Goal: Task Accomplishment & Management: Use online tool/utility

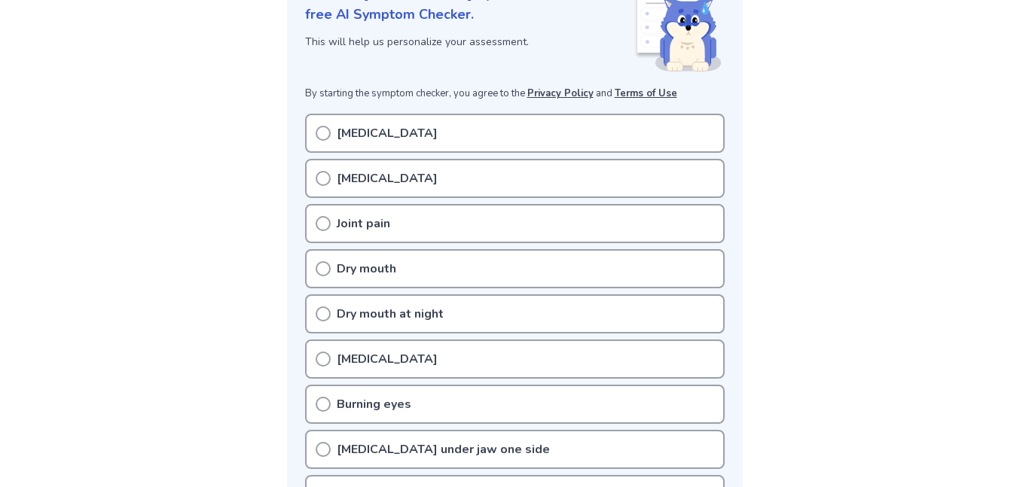
scroll to position [233, 0]
click at [325, 128] on icon at bounding box center [323, 131] width 15 height 15
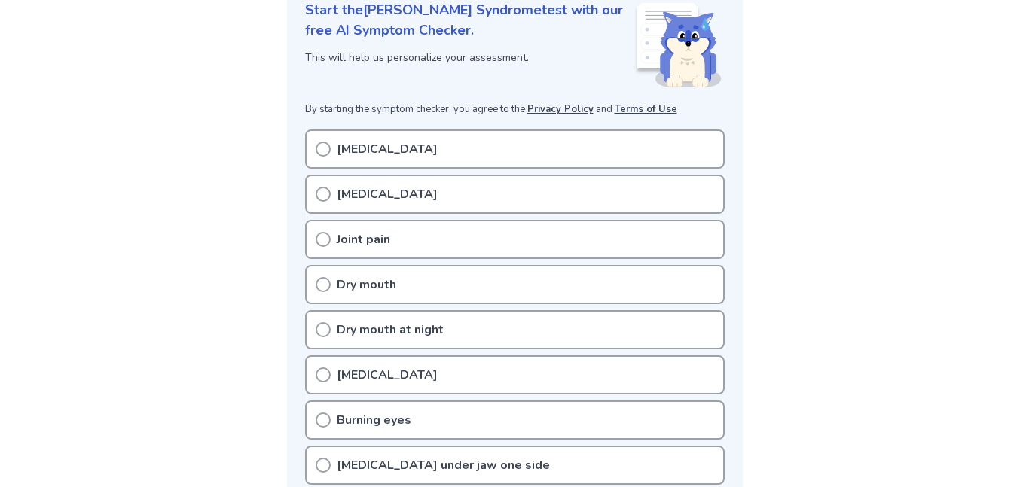
scroll to position [209, 0]
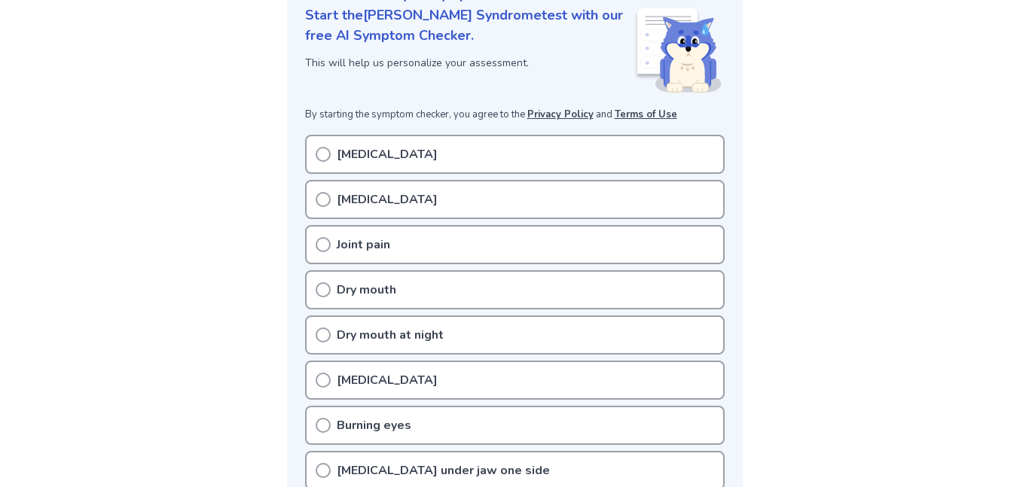
click at [325, 154] on icon at bounding box center [323, 154] width 15 height 15
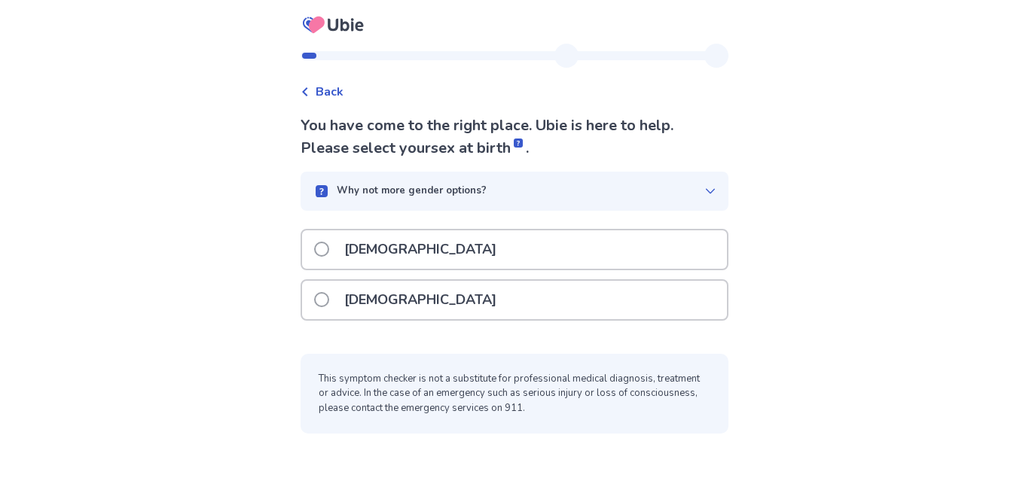
click at [329, 292] on span at bounding box center [321, 299] width 15 height 15
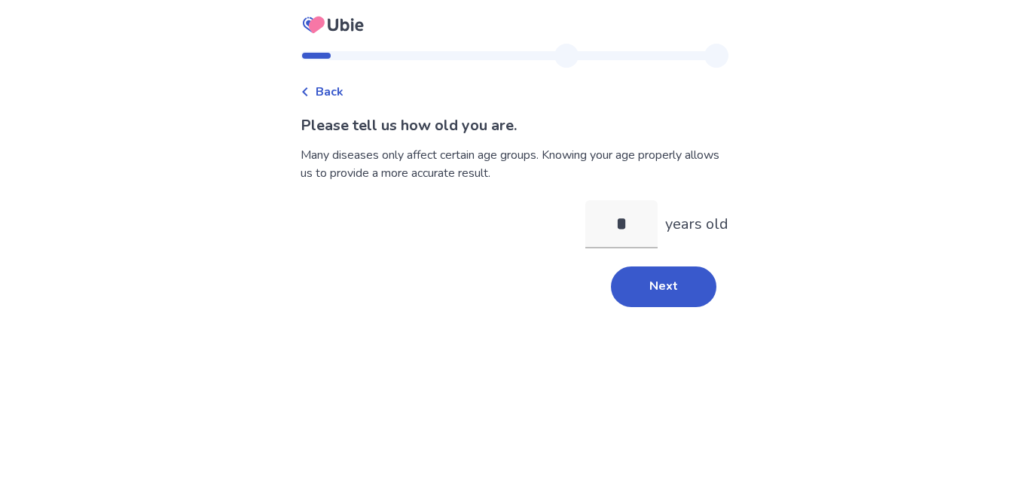
type input "**"
click at [611, 267] on button "Next" at bounding box center [663, 287] width 105 height 41
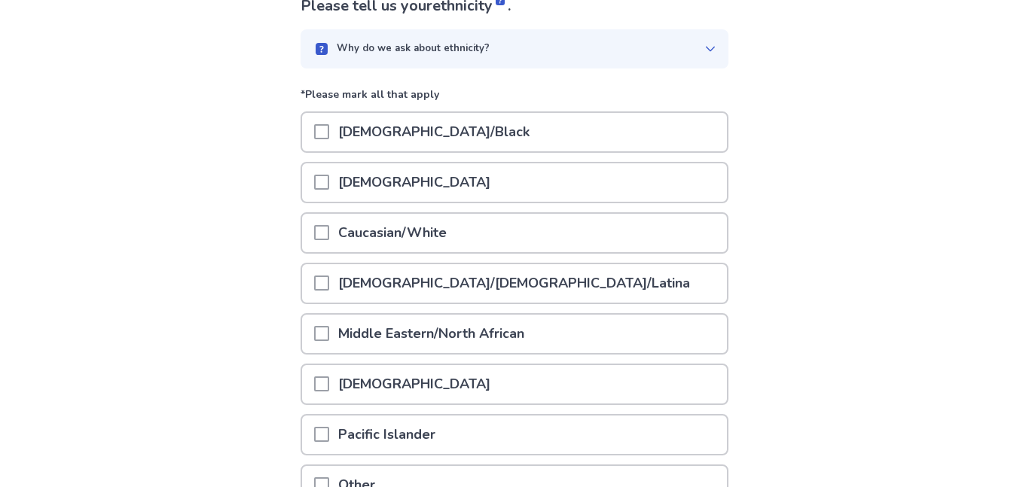
scroll to position [123, 0]
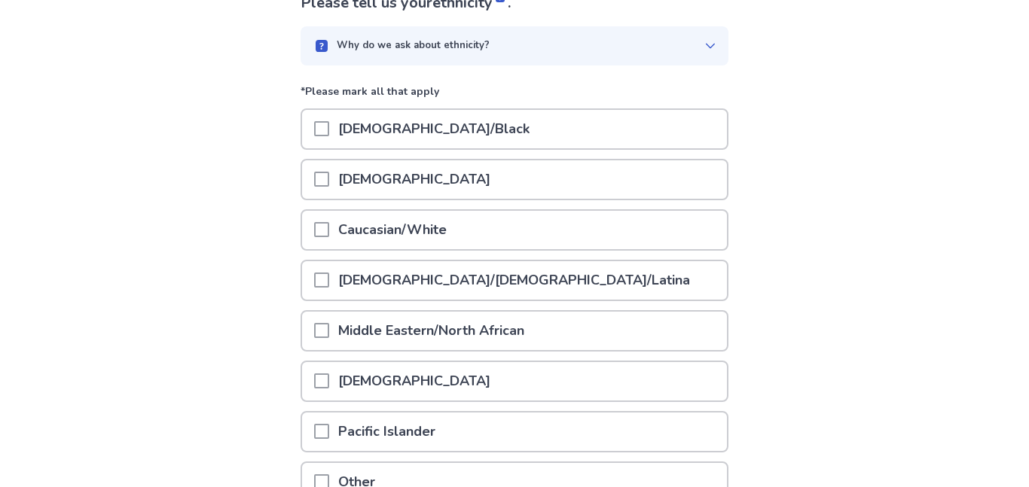
click at [329, 222] on span at bounding box center [321, 229] width 15 height 15
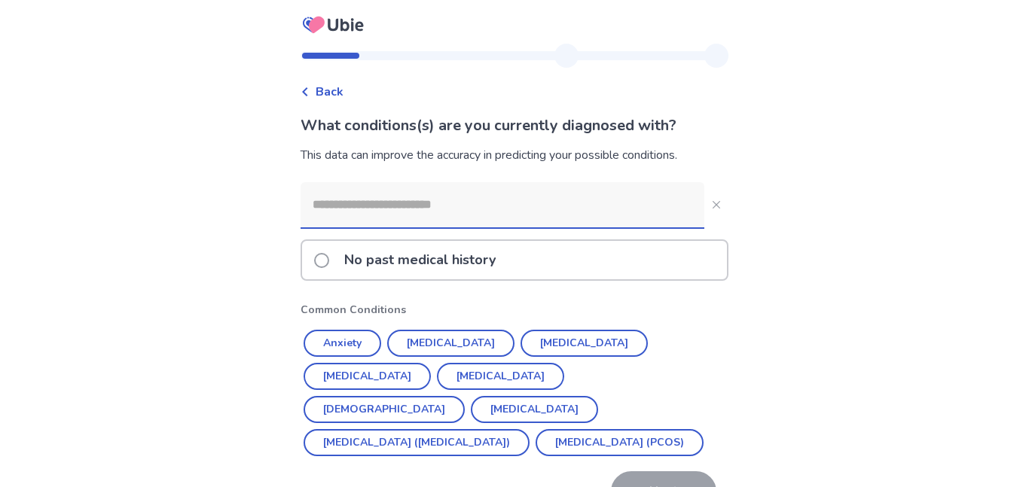
scroll to position [22, 0]
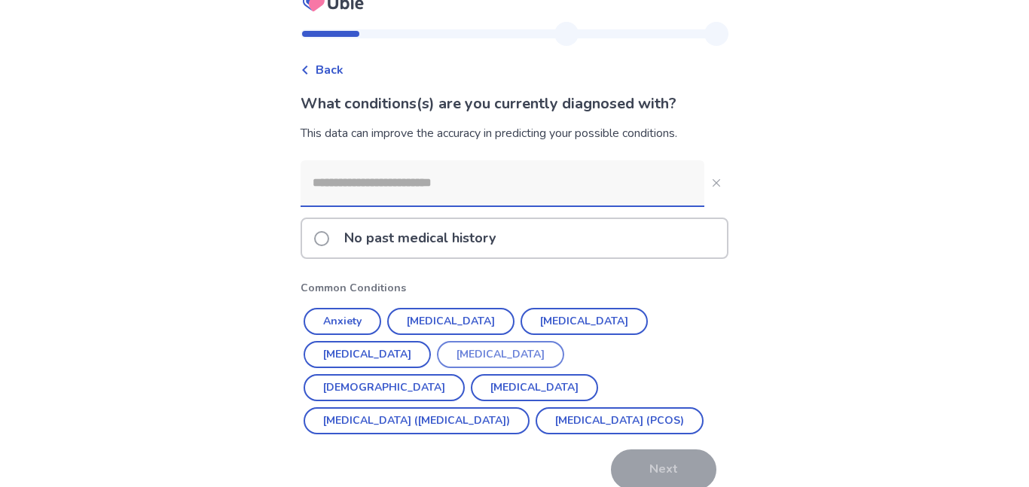
click at [437, 341] on button "Hypothyroidism" at bounding box center [500, 354] width 127 height 27
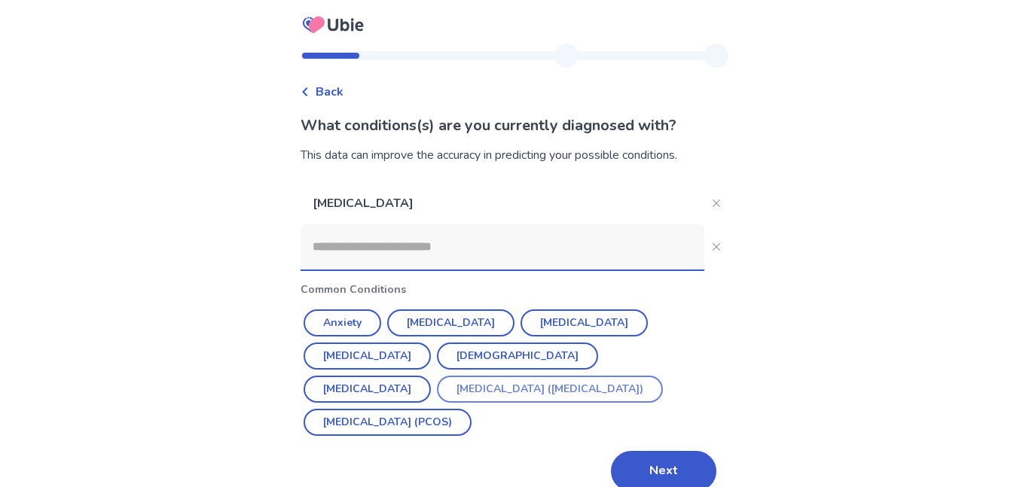
click at [584, 376] on button "Irritable Bowel Syndrome (IBS)" at bounding box center [550, 389] width 226 height 27
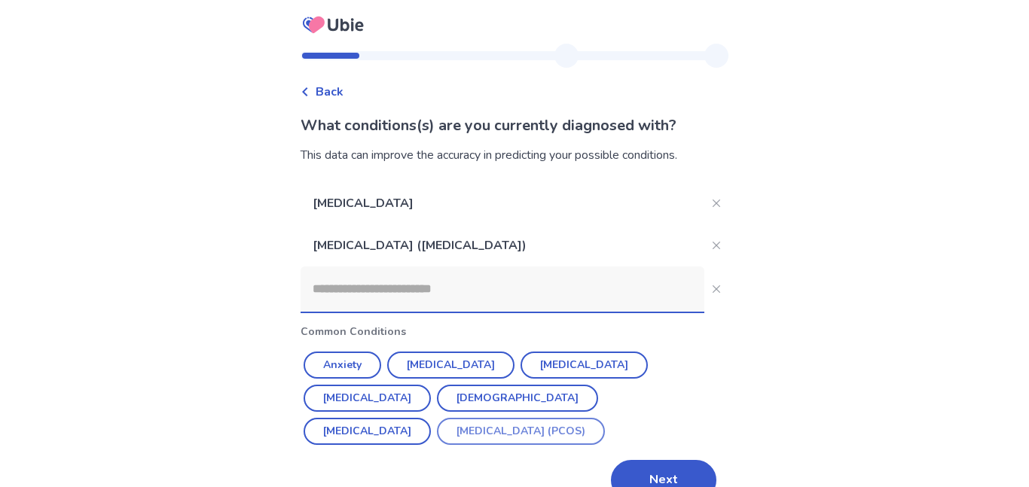
click at [493, 418] on button "Polycystic ovarian syndrome (PCOS)" at bounding box center [521, 431] width 168 height 27
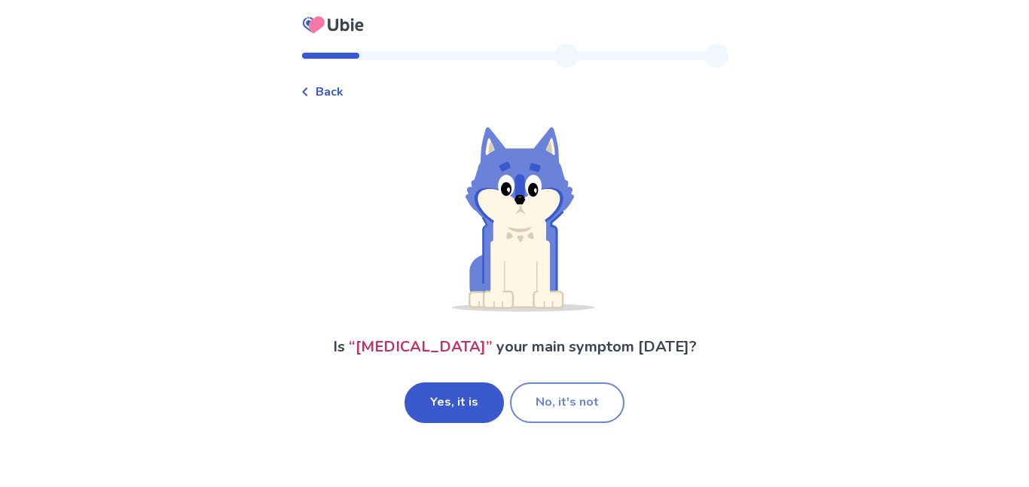
click at [560, 383] on button "No, it's not" at bounding box center [567, 403] width 114 height 41
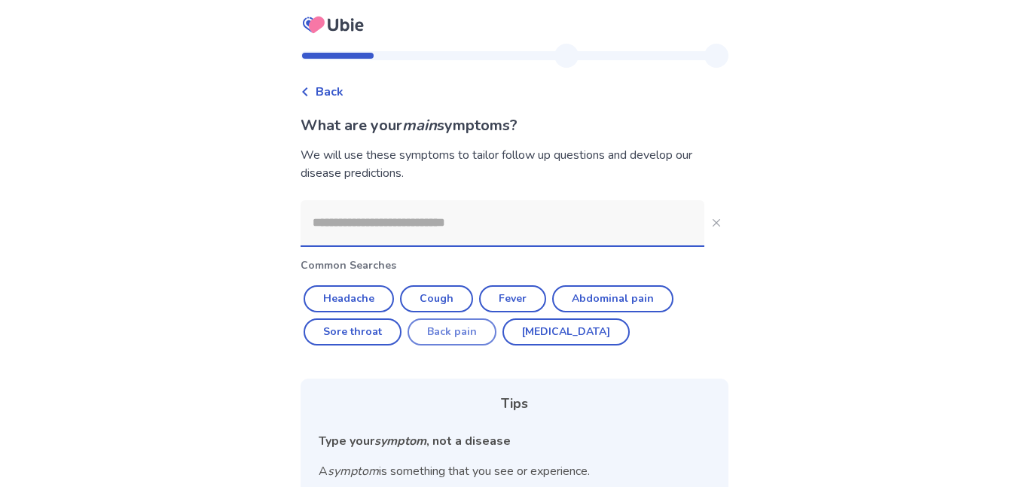
click at [465, 319] on button "Back pain" at bounding box center [451, 332] width 89 height 27
type input "*********"
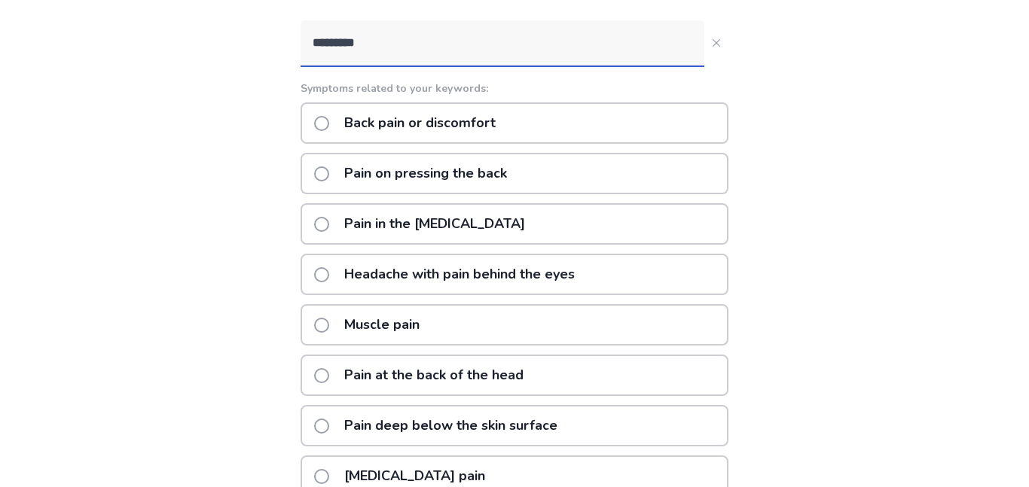
scroll to position [183, 0]
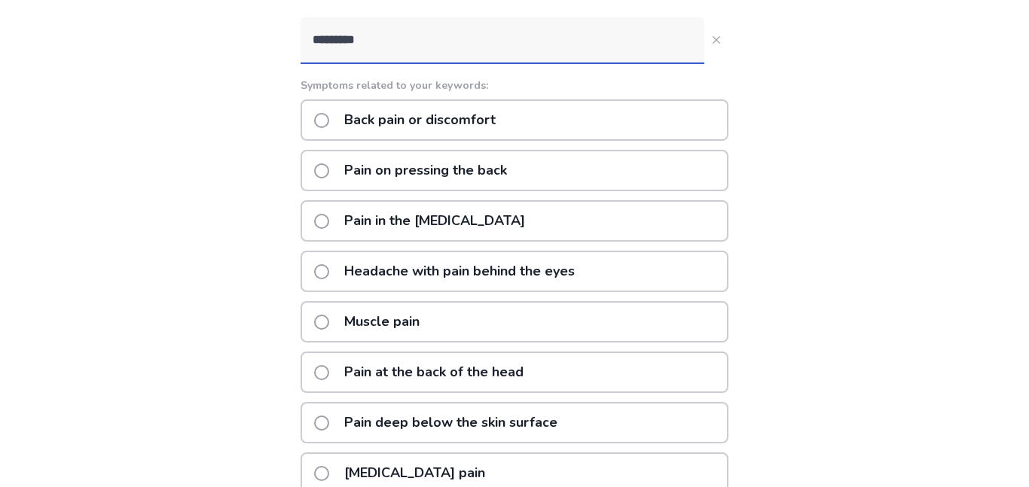
click at [329, 365] on span at bounding box center [321, 372] width 15 height 15
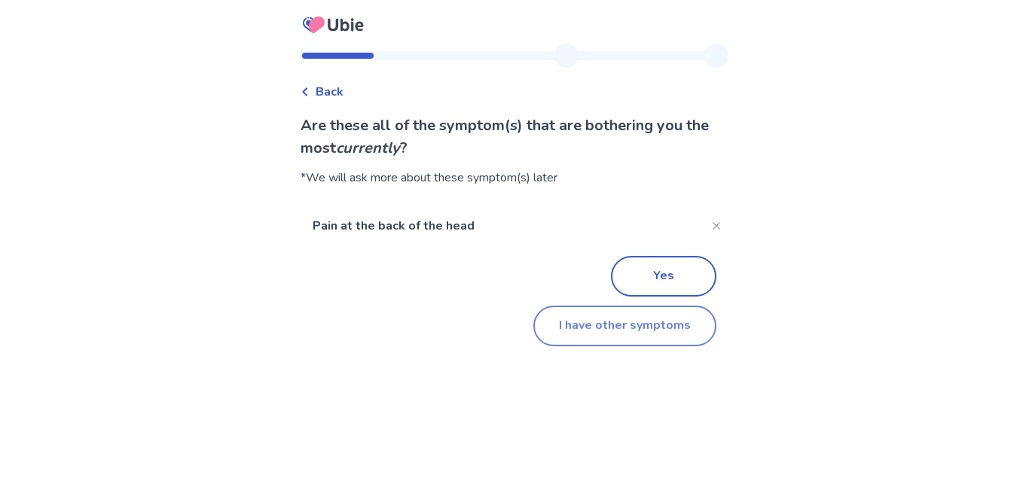
click at [578, 306] on button "I have other symptoms" at bounding box center [624, 326] width 183 height 41
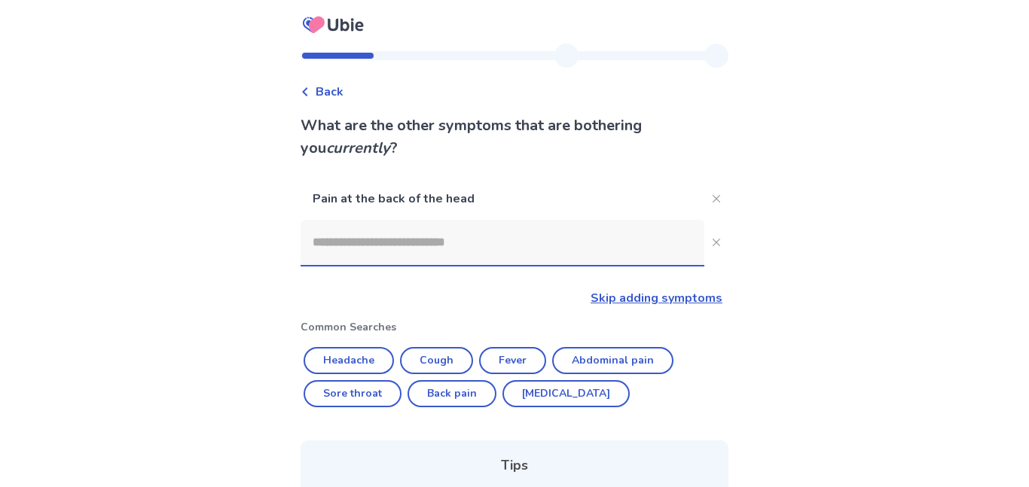
scroll to position [116, 0]
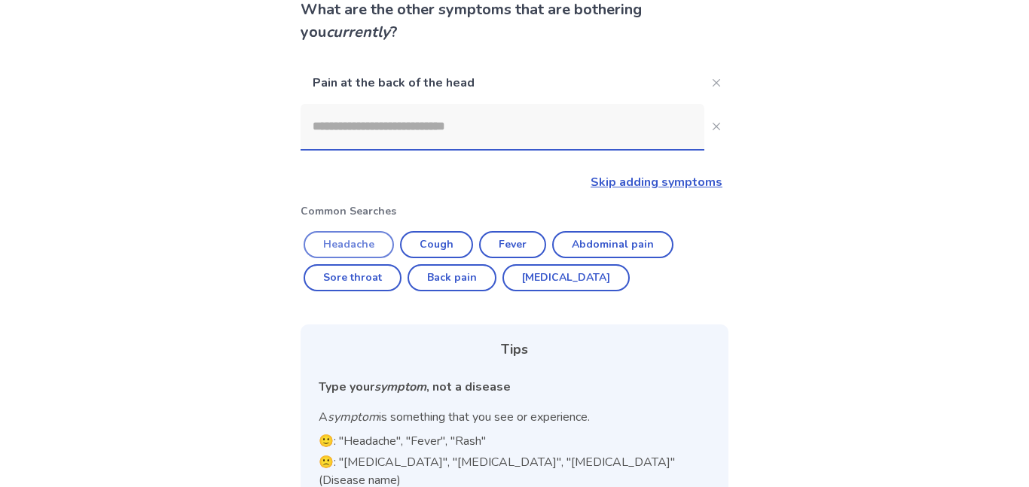
click at [394, 231] on button "Headache" at bounding box center [349, 244] width 90 height 27
type input "********"
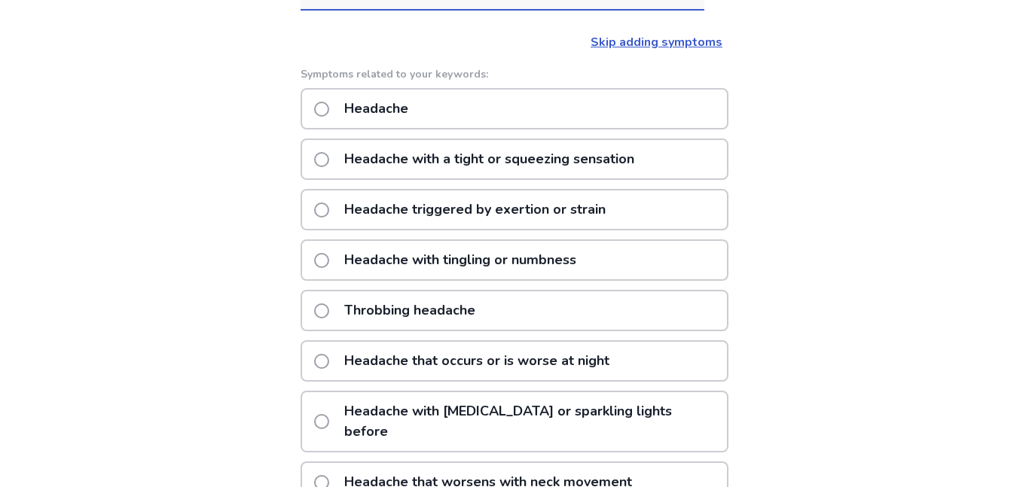
scroll to position [257, 0]
click at [329, 414] on span at bounding box center [321, 421] width 15 height 15
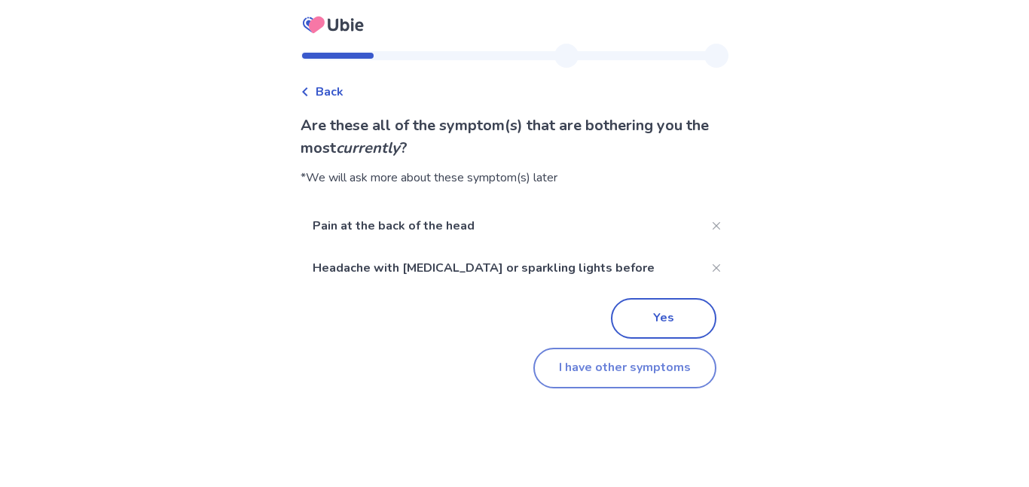
click at [579, 348] on button "I have other symptoms" at bounding box center [624, 368] width 183 height 41
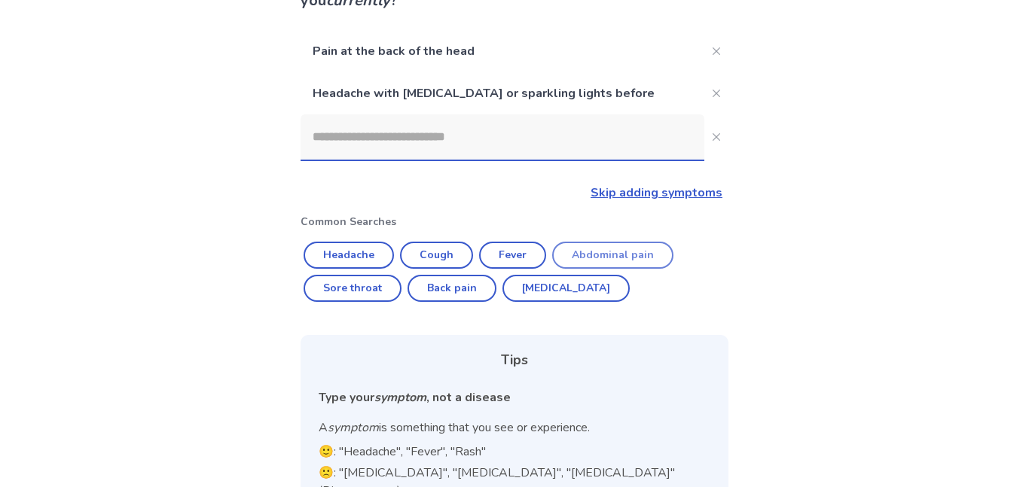
click at [598, 242] on button "Abdominal pain" at bounding box center [612, 255] width 121 height 27
type input "**********"
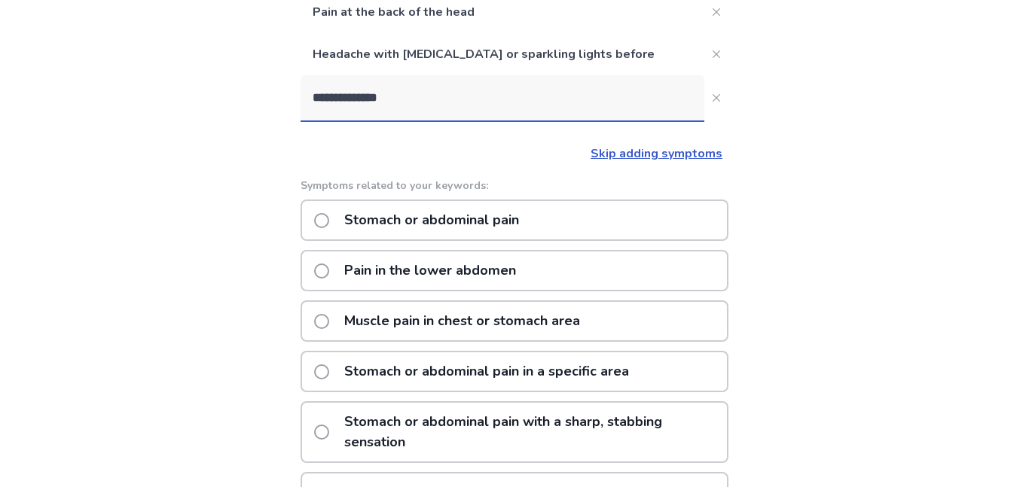
scroll to position [173, 0]
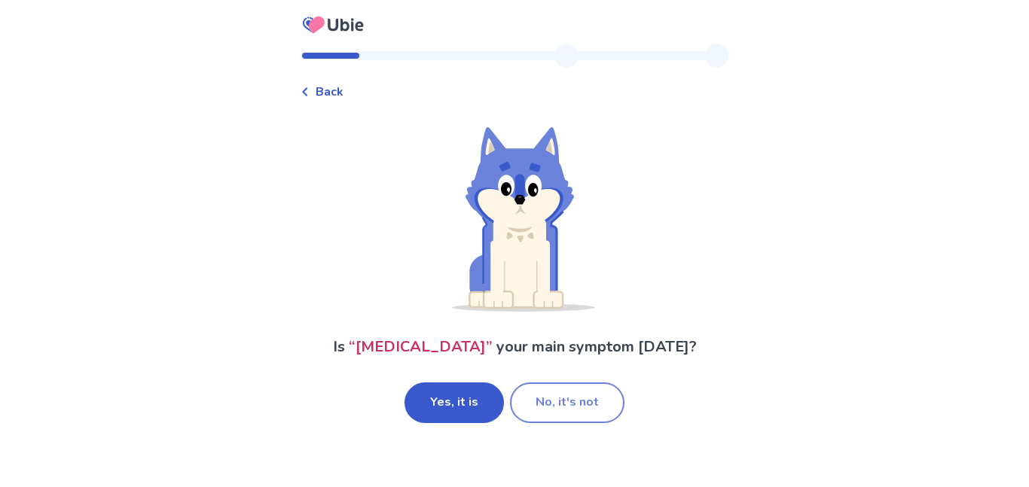
click at [550, 383] on button "No, it's not" at bounding box center [567, 403] width 114 height 41
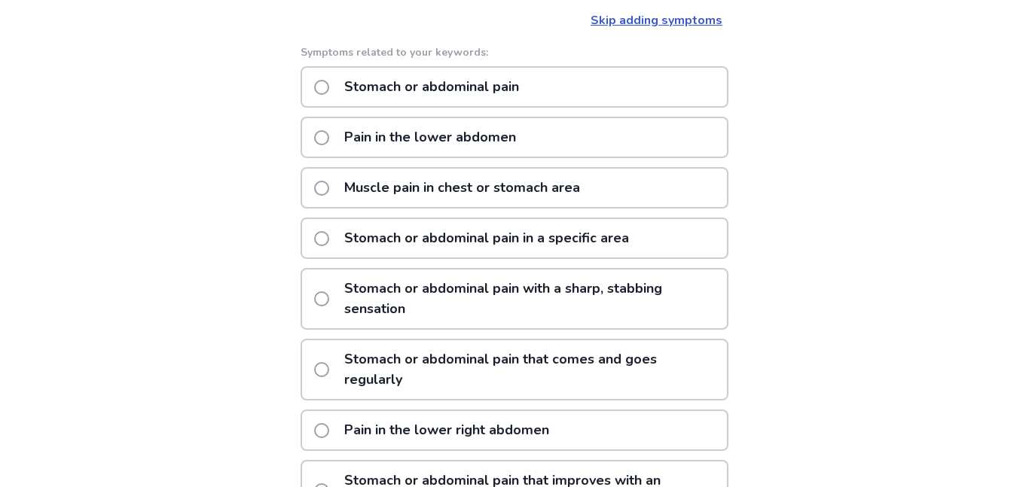
scroll to position [334, 0]
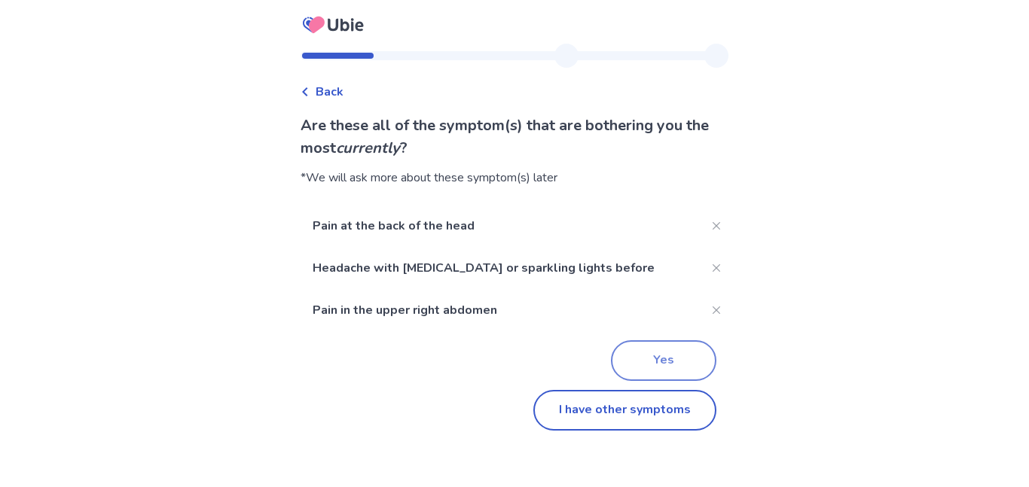
click at [612, 340] on button "Yes" at bounding box center [663, 360] width 105 height 41
